Goal: Task Accomplishment & Management: Complete application form

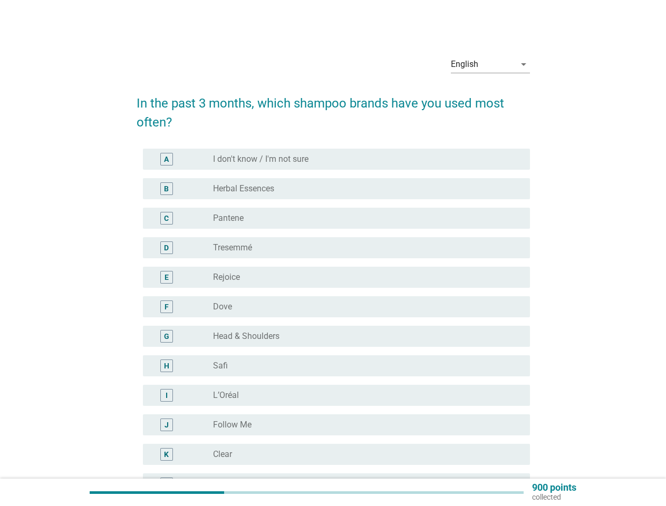
click at [333, 273] on div "radio_button_unchecked Rejoice" at bounding box center [363, 277] width 300 height 11
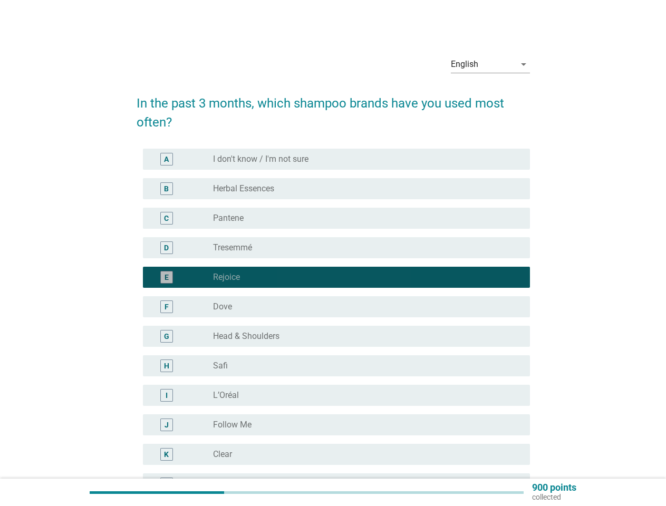
click at [490, 64] on div "English" at bounding box center [483, 64] width 64 height 17
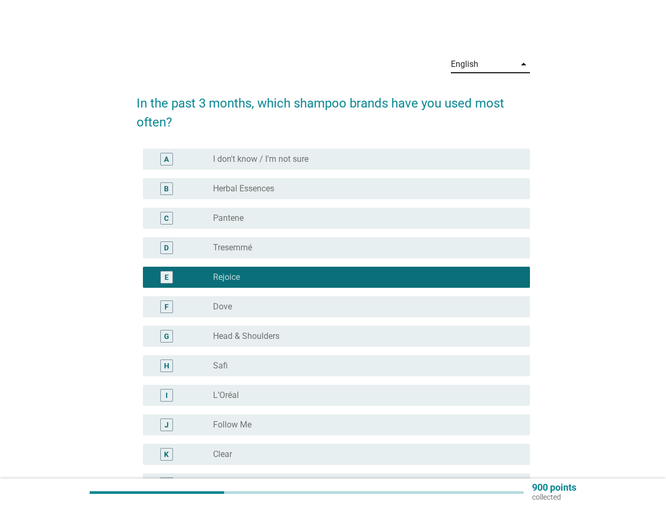
click at [333, 325] on div "G radio_button_unchecked Head & Shoulders" at bounding box center [333, 337] width 393 height 30
click at [336, 159] on div "radio_button_unchecked I don't know / I'm not sure" at bounding box center [363, 159] width 300 height 11
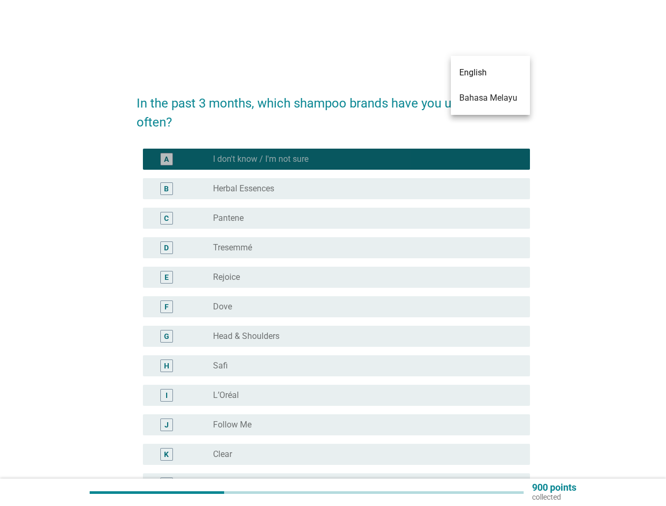
click at [260, 159] on label "I don't know / I'm not sure" at bounding box center [260, 159] width 95 height 11
click at [336, 189] on div "radio_button_unchecked Herbal Essences" at bounding box center [363, 188] width 300 height 11
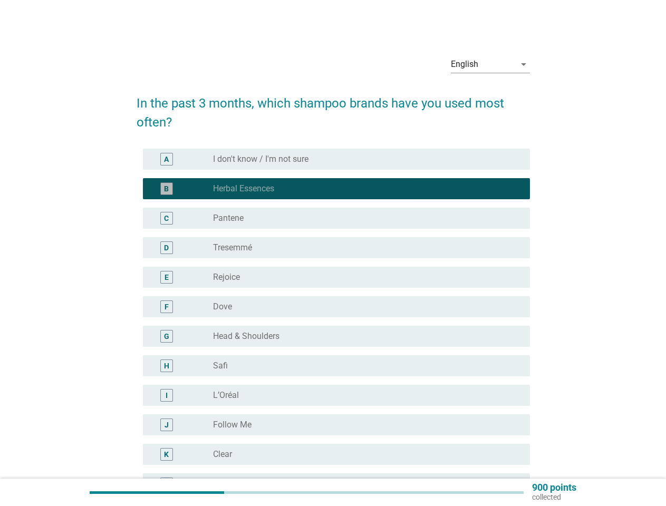
click at [244, 189] on label "Herbal Essences" at bounding box center [243, 188] width 61 height 11
click at [336, 218] on div "radio_button_unchecked Pantene" at bounding box center [363, 218] width 300 height 11
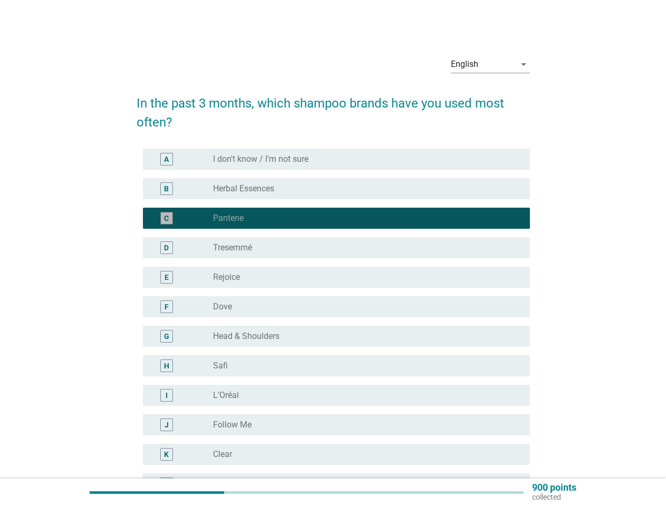
click at [228, 218] on label "Pantene" at bounding box center [228, 218] width 31 height 11
